Goal: Task Accomplishment & Management: Use online tool/utility

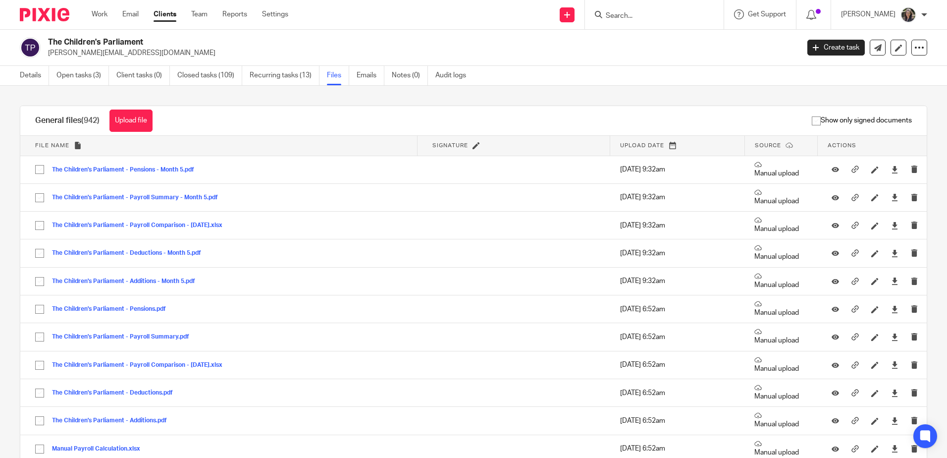
click at [628, 16] on input "Search" at bounding box center [649, 16] width 89 height 9
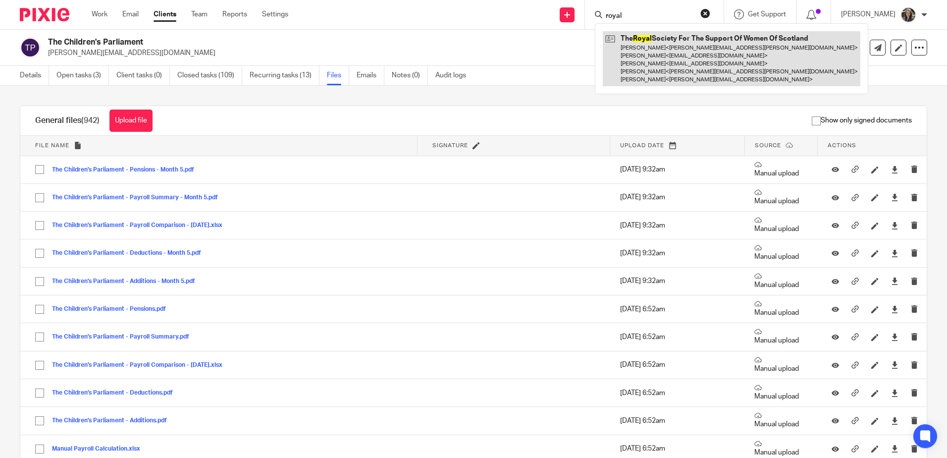
type input "royal"
click at [654, 43] on link at bounding box center [732, 58] width 258 height 55
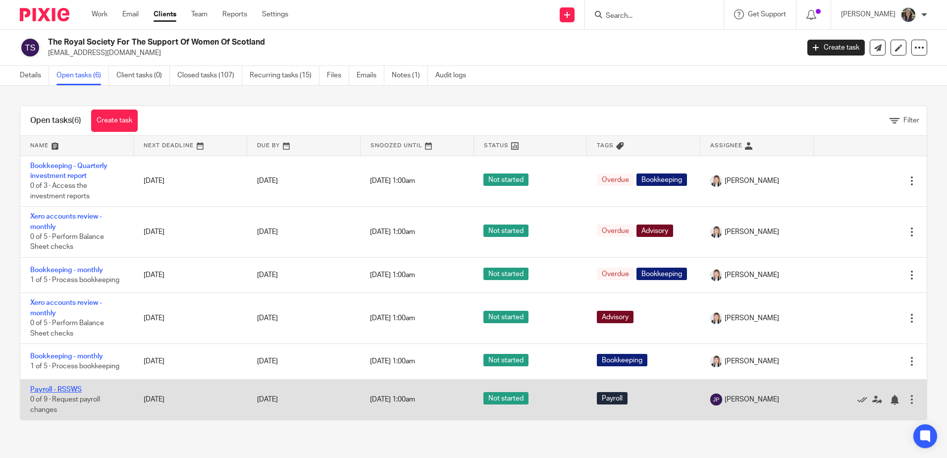
click at [75, 393] on link "Payroll - RSSWS" at bounding box center [56, 389] width 52 height 7
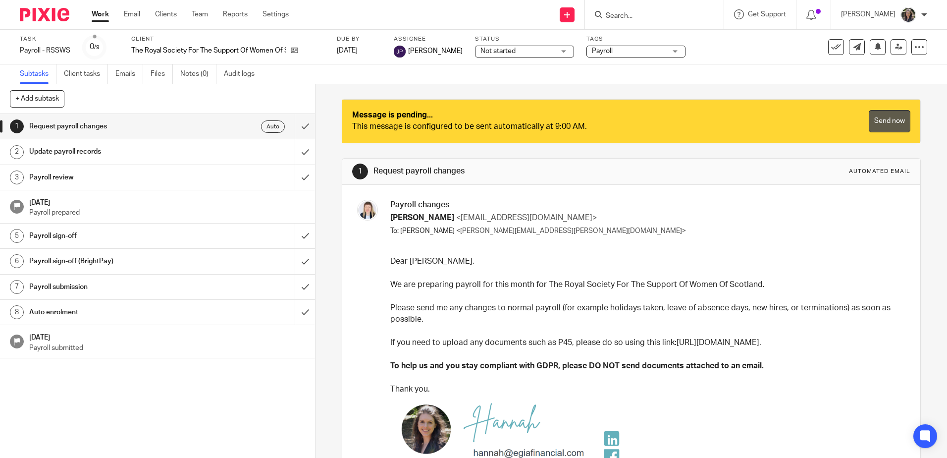
click at [875, 125] on link "Send now" at bounding box center [890, 121] width 42 height 22
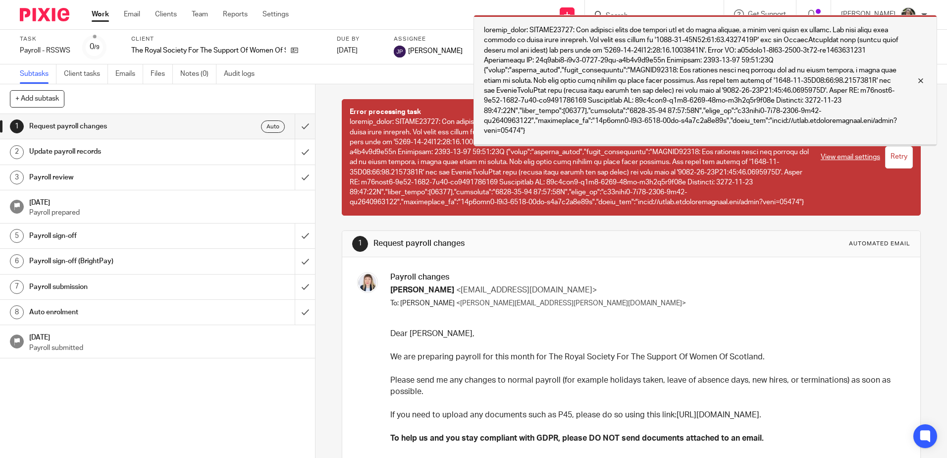
click at [919, 79] on div at bounding box center [913, 81] width 27 height 12
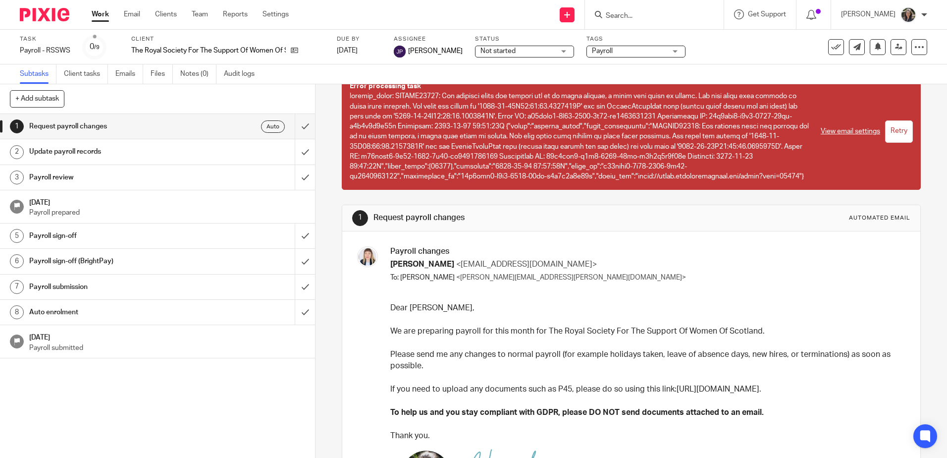
scroll to position [18, 0]
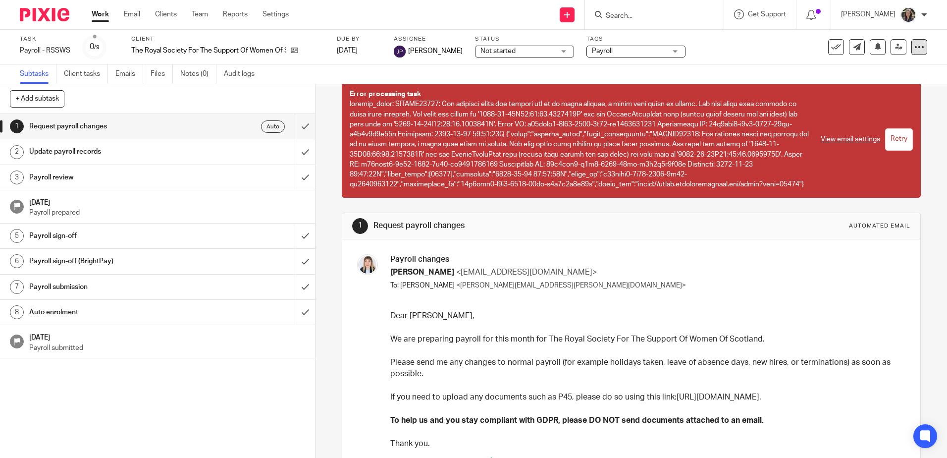
click at [911, 47] on div at bounding box center [919, 47] width 16 height 16
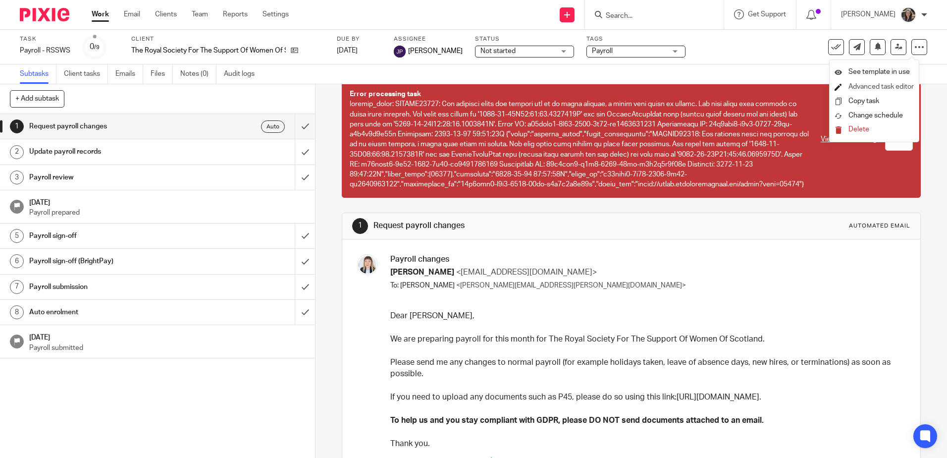
click at [886, 90] on link "Advanced task editor" at bounding box center [880, 86] width 65 height 7
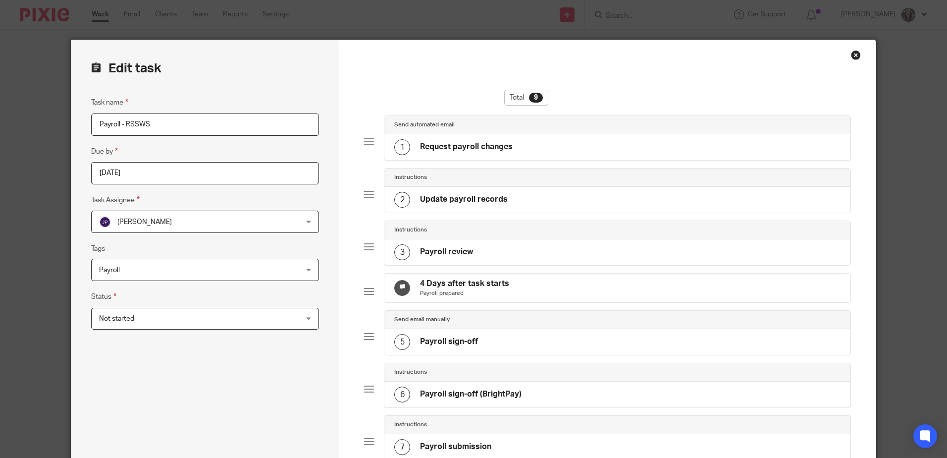
click at [510, 146] on div "1 Request payroll changes" at bounding box center [617, 147] width 466 height 26
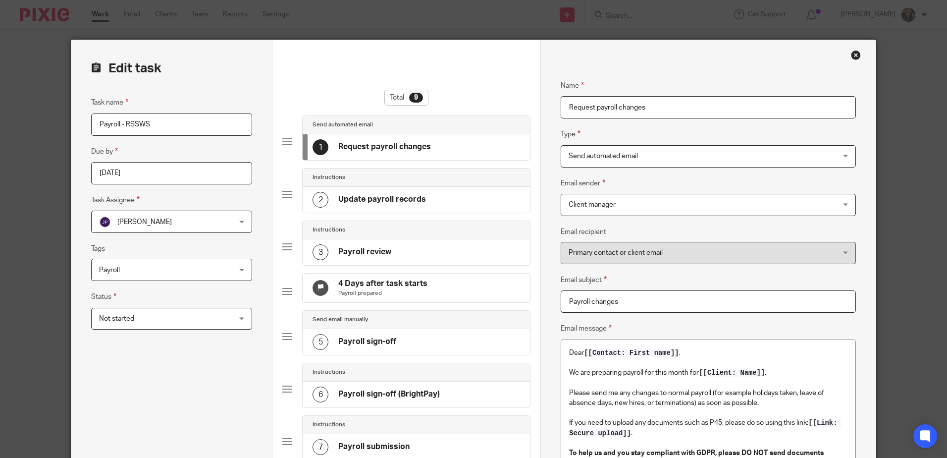
click at [616, 201] on span "Client manager" at bounding box center [683, 204] width 229 height 21
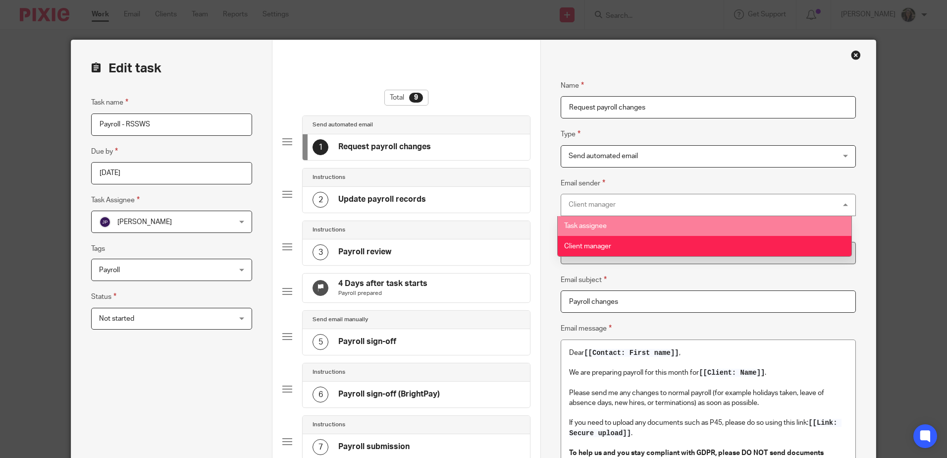
click at [622, 199] on div "Client manager Client manager" at bounding box center [708, 205] width 295 height 22
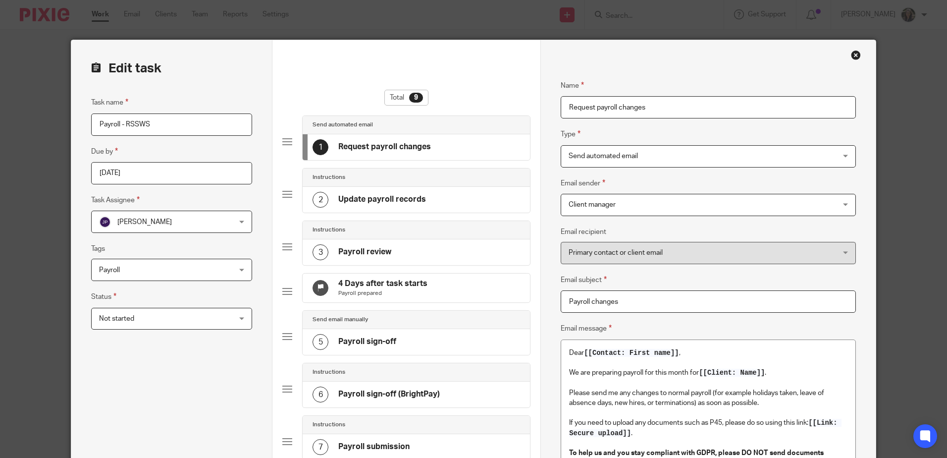
click at [851, 58] on div "Close this dialog window" at bounding box center [856, 55] width 10 height 10
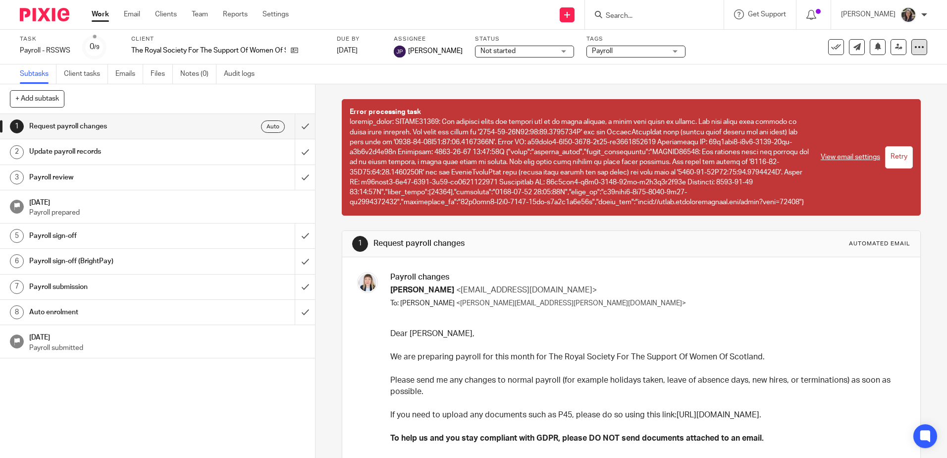
click at [914, 49] on icon at bounding box center [919, 47] width 10 height 10
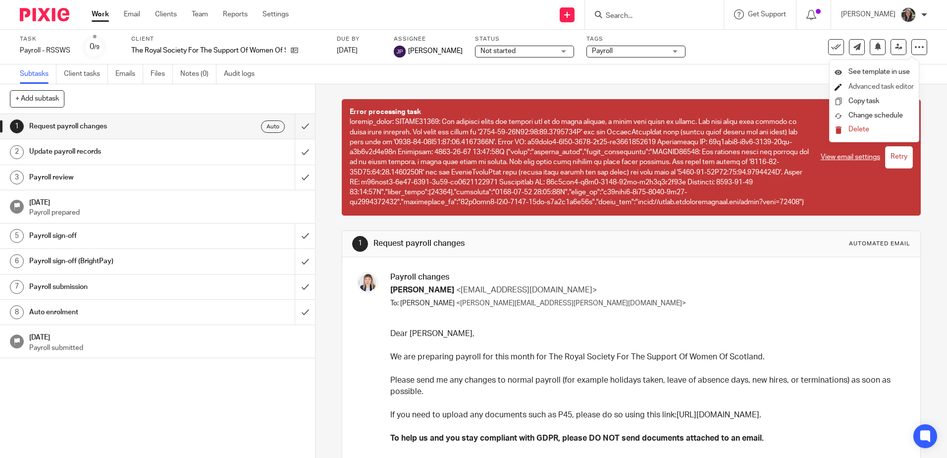
click at [884, 86] on link "Advanced task editor" at bounding box center [880, 86] width 65 height 7
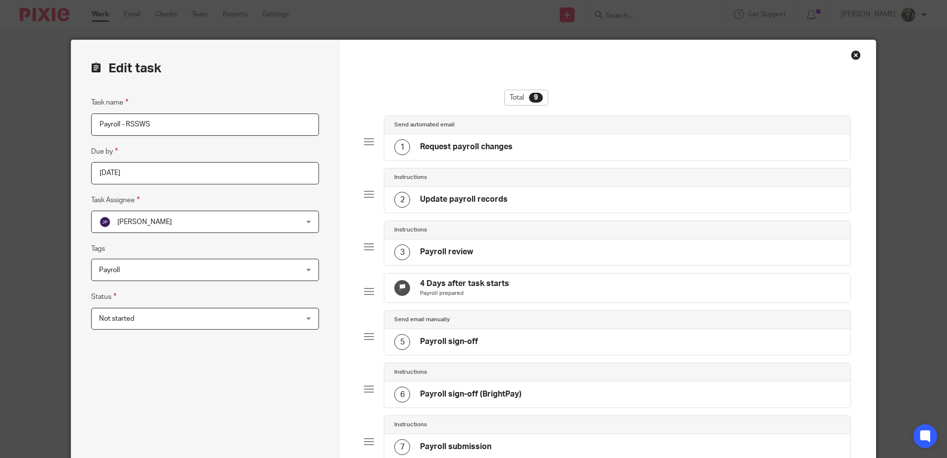
click at [637, 148] on div "1 Request payroll changes" at bounding box center [617, 147] width 466 height 26
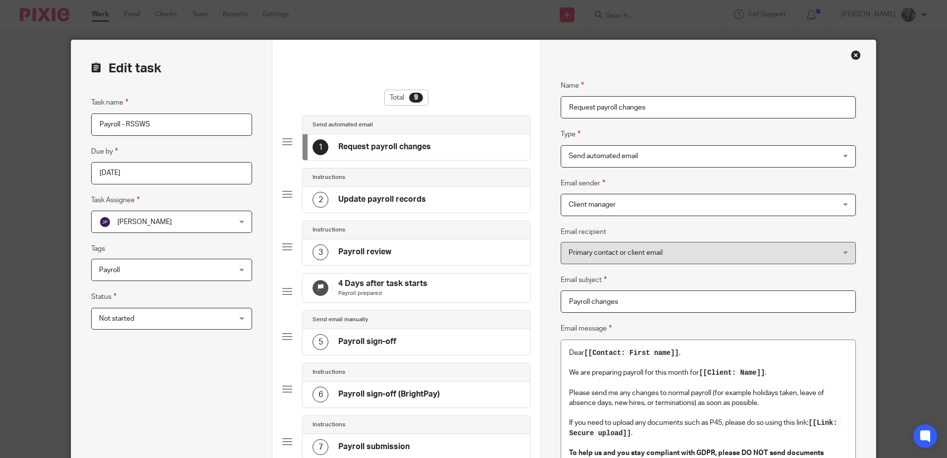
click at [854, 50] on div "Name Request payroll changes Type Send automated email Send automated email Ins…" at bounding box center [707, 353] width 335 height 627
click at [853, 51] on div "Close this dialog window" at bounding box center [856, 55] width 10 height 10
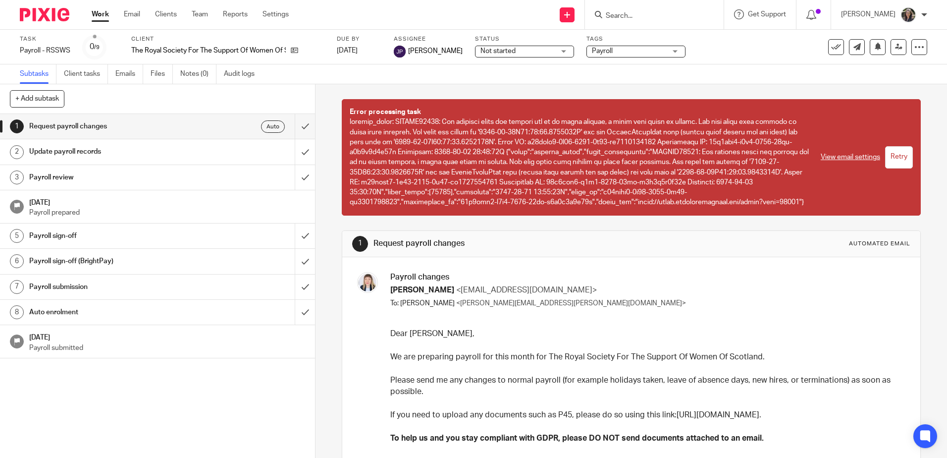
click at [223, 152] on div "Update payroll records" at bounding box center [157, 151] width 256 height 15
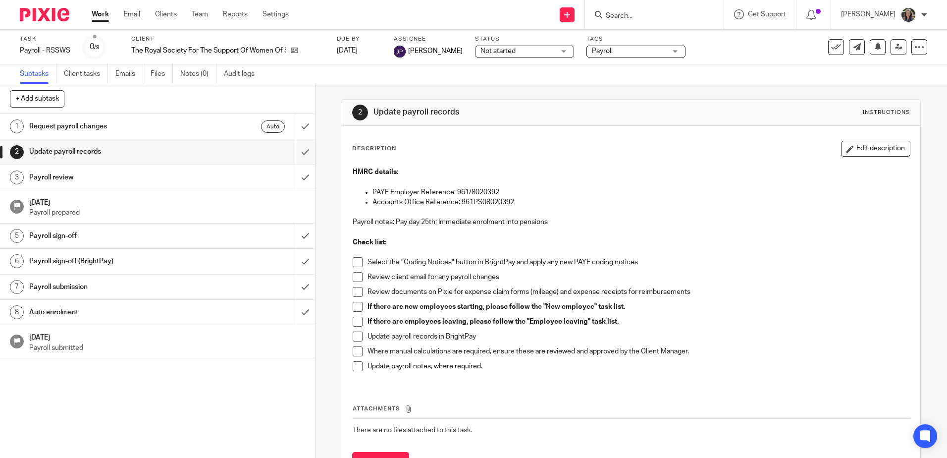
click at [219, 131] on div "Auto" at bounding box center [242, 126] width 85 height 12
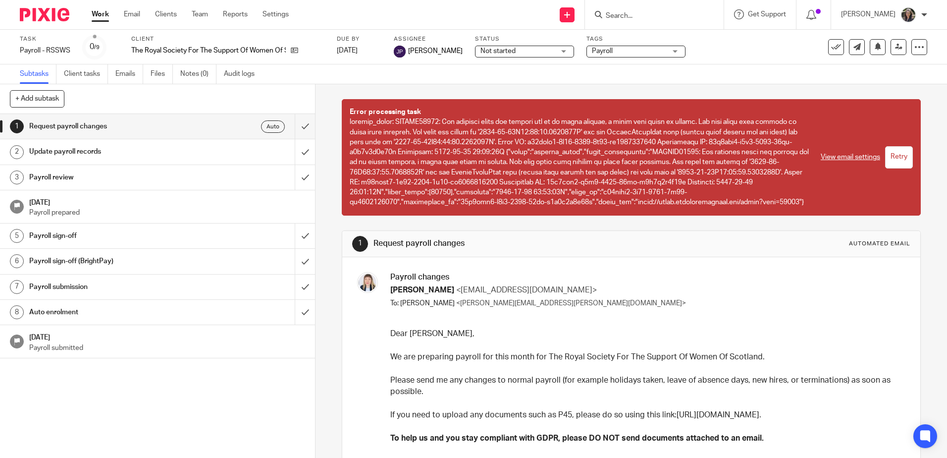
click at [887, 149] on input "Retry" at bounding box center [899, 157] width 28 height 22
click at [840, 155] on link "View email settings" at bounding box center [850, 157] width 59 height 10
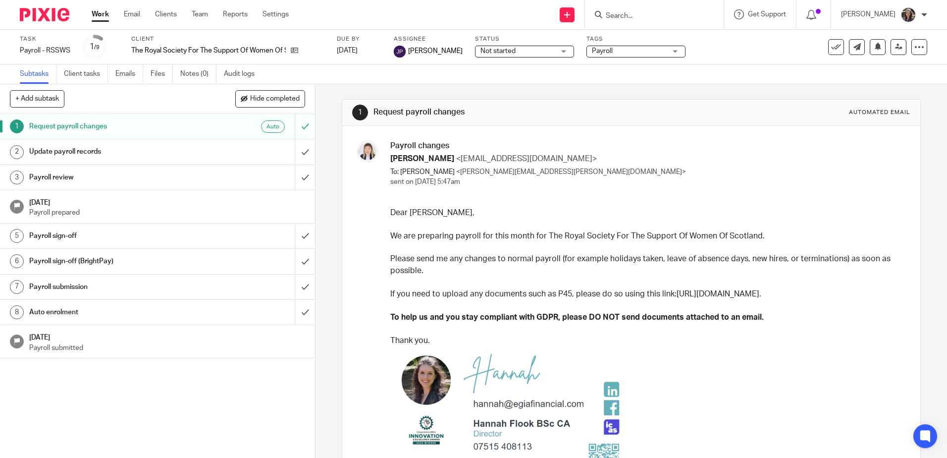
click at [849, 111] on div "Automated email" at bounding box center [879, 112] width 61 height 8
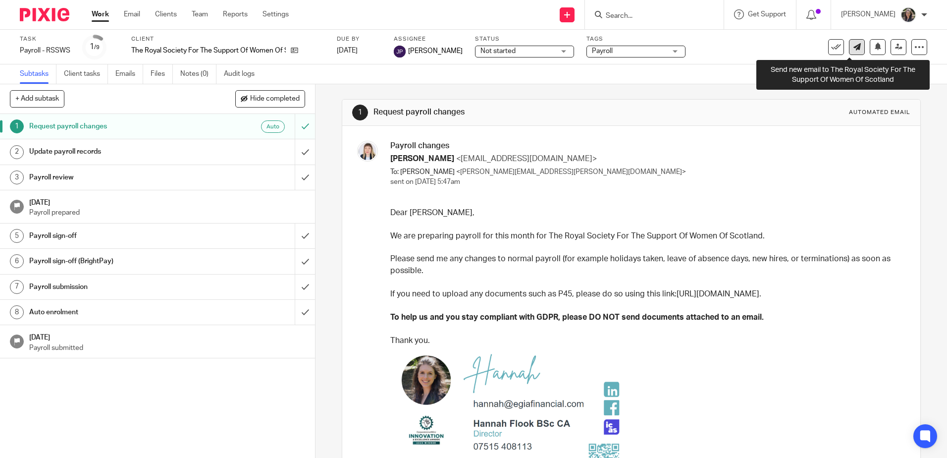
click at [853, 49] on icon at bounding box center [856, 46] width 7 height 7
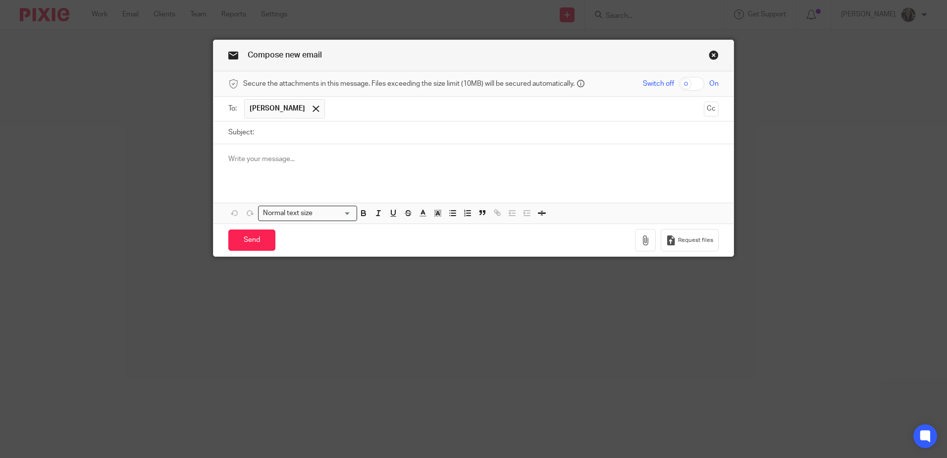
click at [267, 133] on input "Subject:" at bounding box center [489, 132] width 460 height 22
type input "Link for payroll"
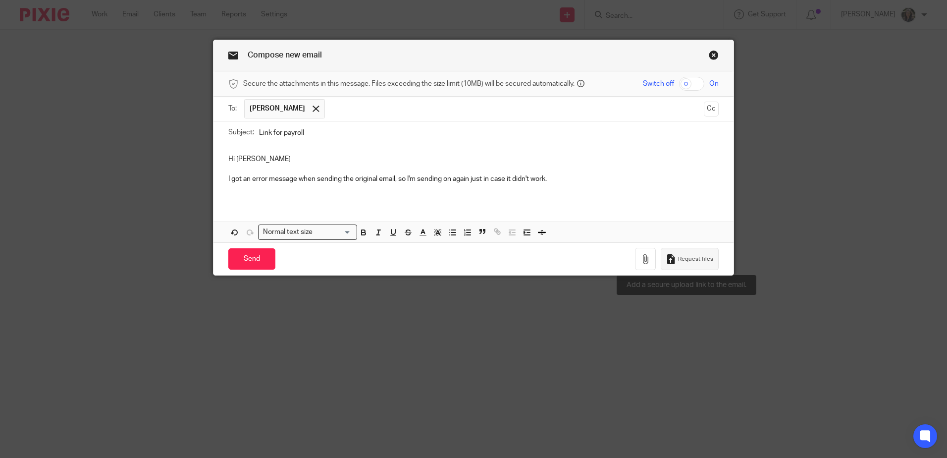
click at [679, 259] on span "Request files" at bounding box center [695, 259] width 35 height 8
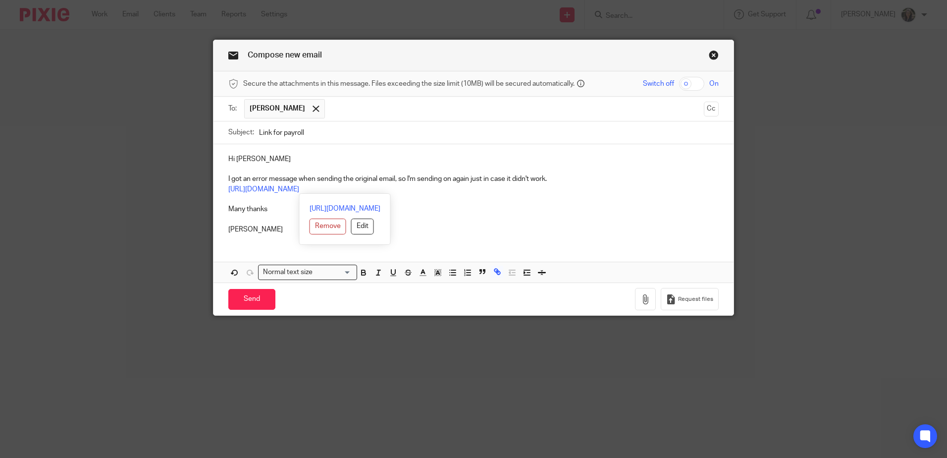
drag, startPoint x: 475, startPoint y: 189, endPoint x: 219, endPoint y: 188, distance: 255.5
click at [219, 188] on div "Hi Andrew I got an error message when sending the original email, so I'm sendin…" at bounding box center [473, 193] width 520 height 98
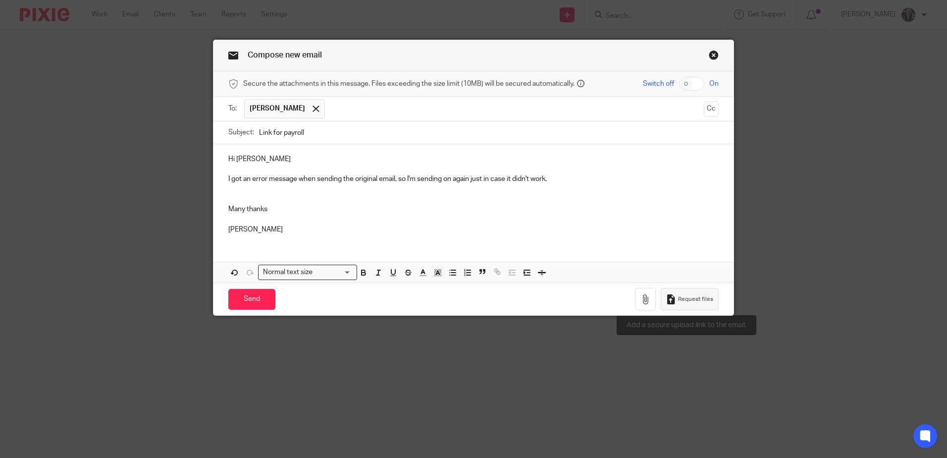
click at [688, 306] on button "Request files" at bounding box center [689, 299] width 57 height 22
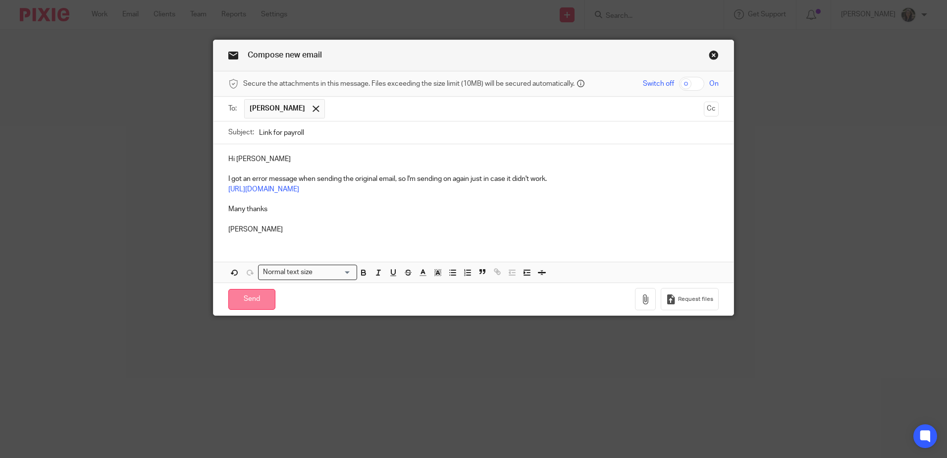
click at [253, 300] on input "Send" at bounding box center [251, 299] width 47 height 21
